Goal: Task Accomplishment & Management: Complete application form

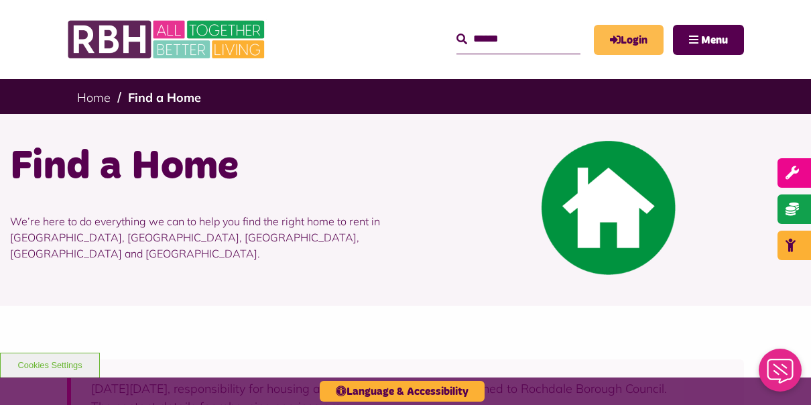
click at [637, 42] on link "Login" at bounding box center [629, 40] width 70 height 30
click at [712, 36] on span "Menu" at bounding box center [714, 40] width 27 height 11
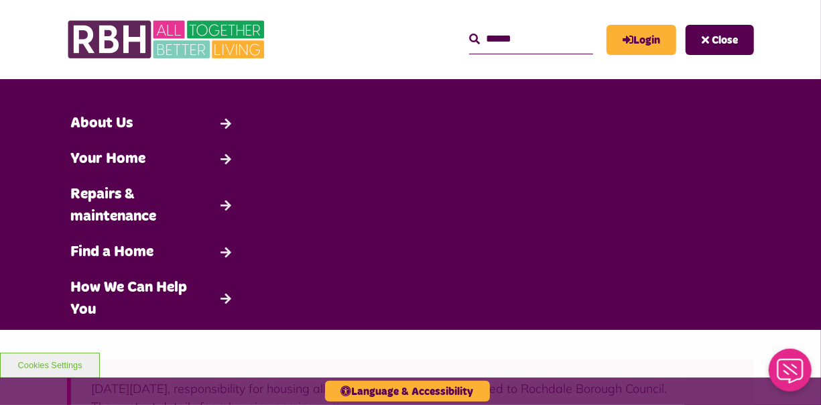
click at [724, 35] on span "Close" at bounding box center [725, 40] width 26 height 11
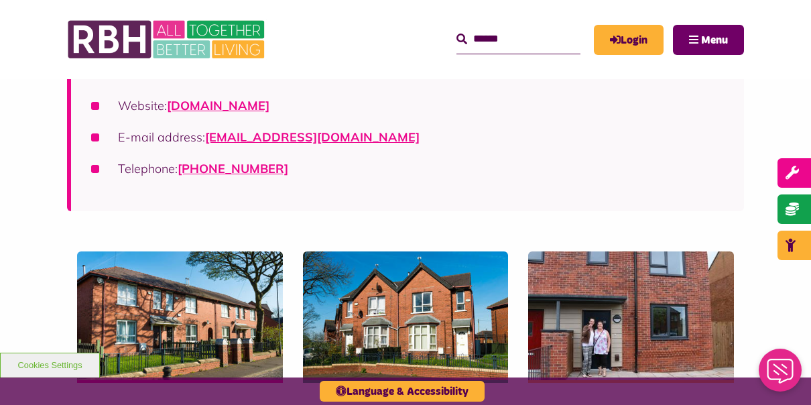
scroll to position [375, 0]
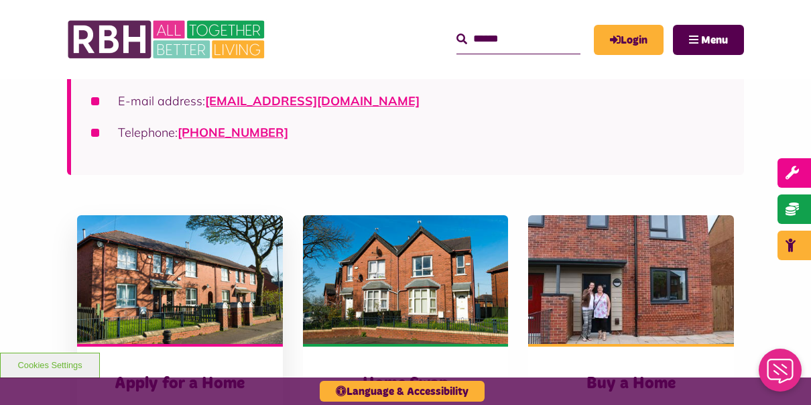
click at [174, 304] on img "Belton Avenue Apply for a Home Apply for a home with Rochdale Housing Solutions…" at bounding box center [180, 279] width 206 height 129
